Goal: Task Accomplishment & Management: Use online tool/utility

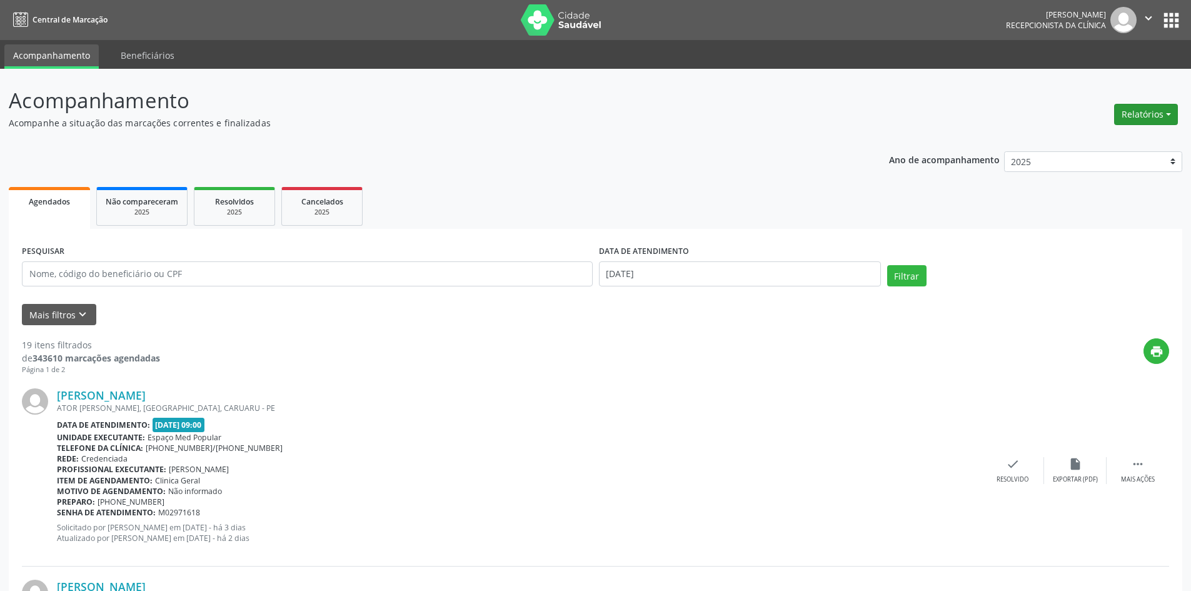
click at [1165, 114] on button "Relatórios" at bounding box center [1146, 114] width 64 height 21
click at [1134, 135] on link "Agendamentos" at bounding box center [1111, 142] width 134 height 18
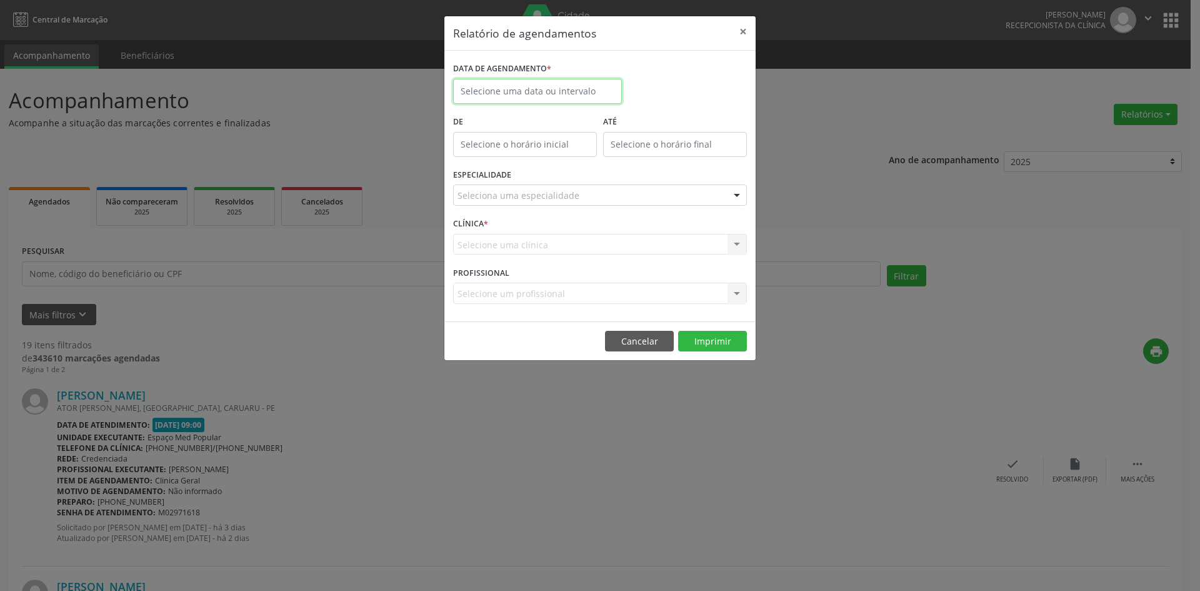
click at [563, 86] on input "text" at bounding box center [537, 91] width 169 height 25
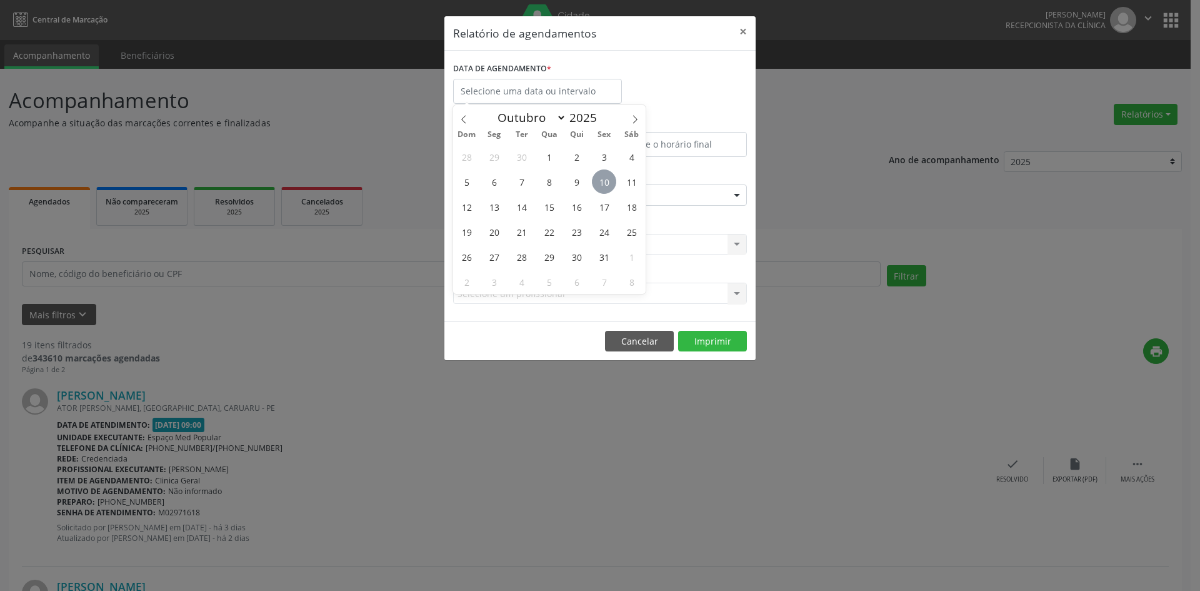
click at [610, 178] on span "10" at bounding box center [604, 181] width 24 height 24
type input "[DATE]"
click at [610, 178] on span "10" at bounding box center [604, 181] width 24 height 24
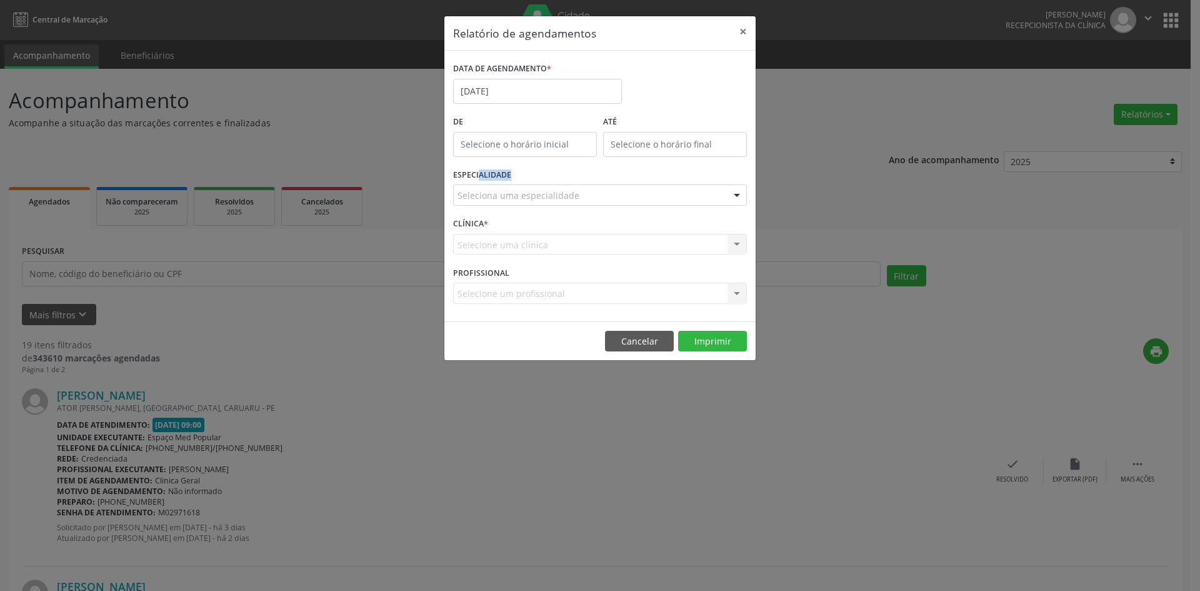
click at [610, 178] on div "ESPECIALIDADE Seleciona uma especialidade Todas as especialidades Alergologia A…" at bounding box center [600, 190] width 300 height 49
click at [740, 241] on div "Selecione uma clínica Nenhum resultado encontrado para: " " Não há nenhuma opçã…" at bounding box center [600, 244] width 294 height 21
click at [735, 199] on div at bounding box center [737, 195] width 19 height 21
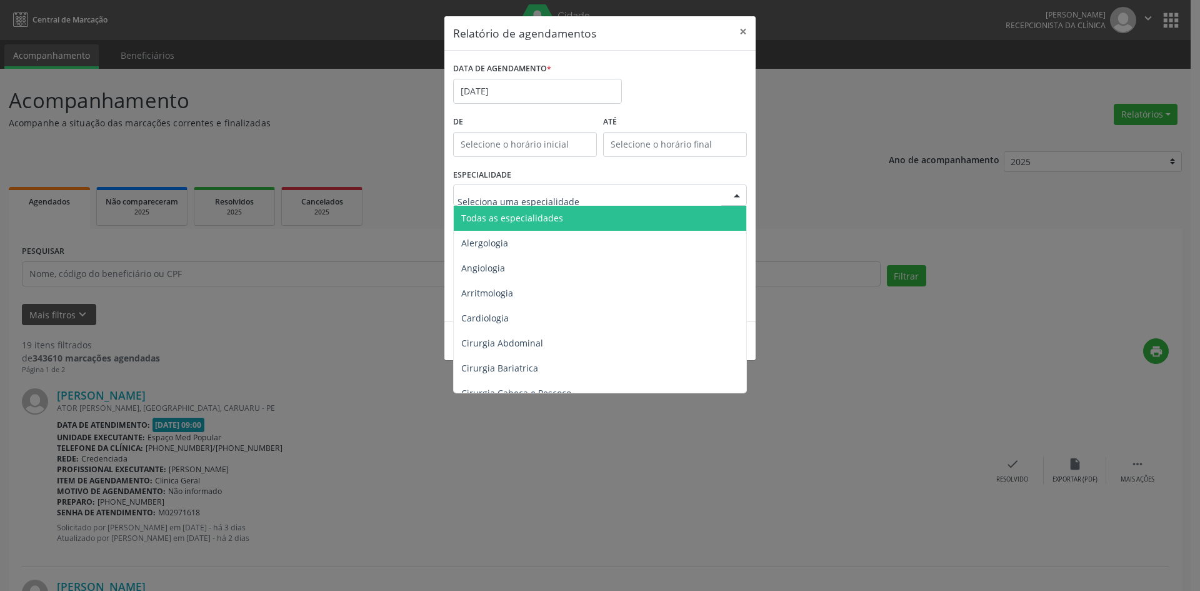
click at [689, 213] on span "Todas as especialidades" at bounding box center [601, 218] width 294 height 25
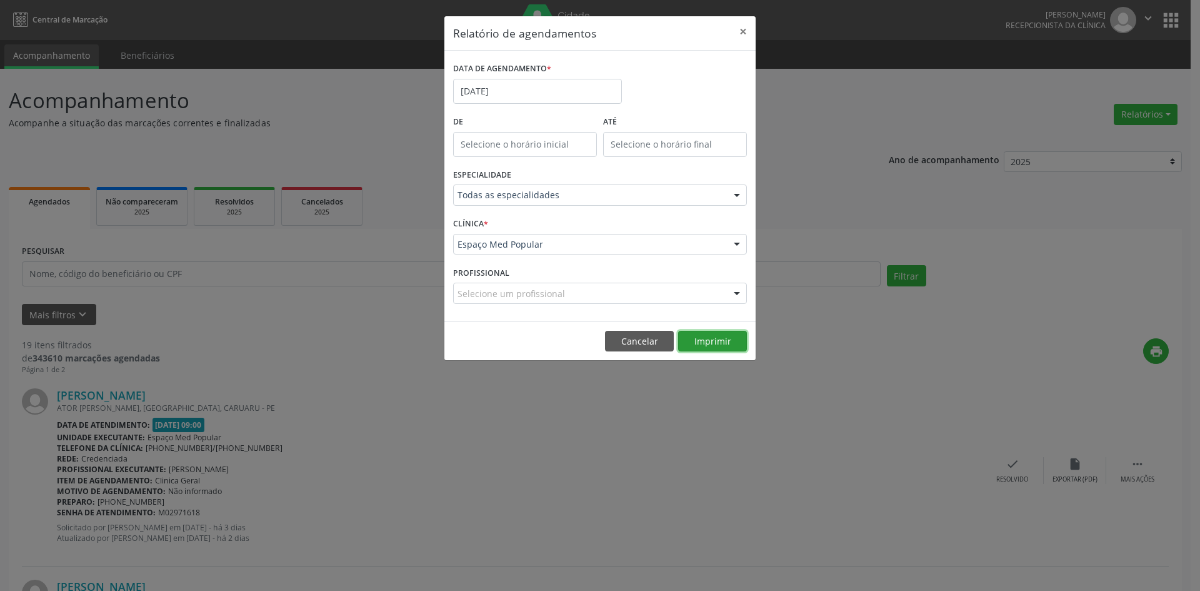
click at [715, 340] on button "Imprimir" at bounding box center [712, 341] width 69 height 21
